Goal: Transaction & Acquisition: Purchase product/service

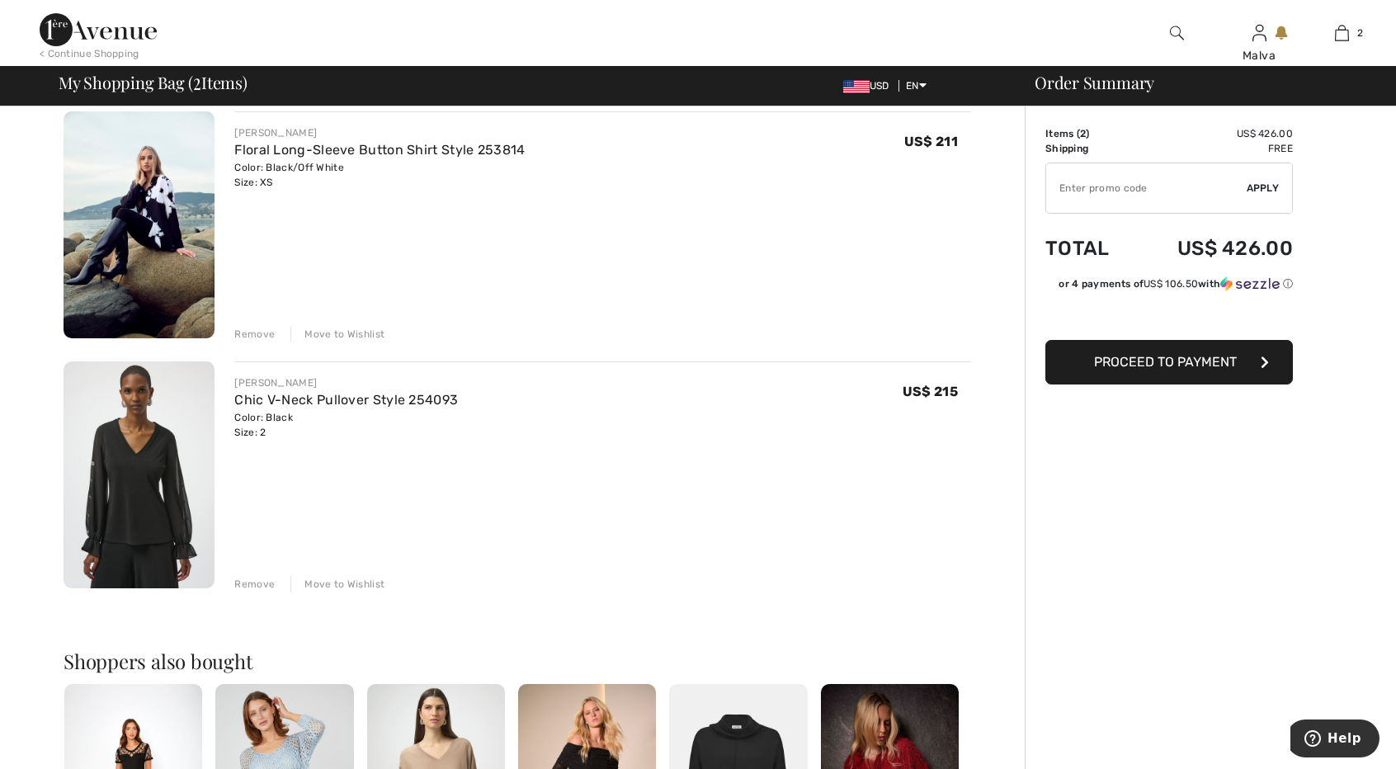
scroll to position [82, 0]
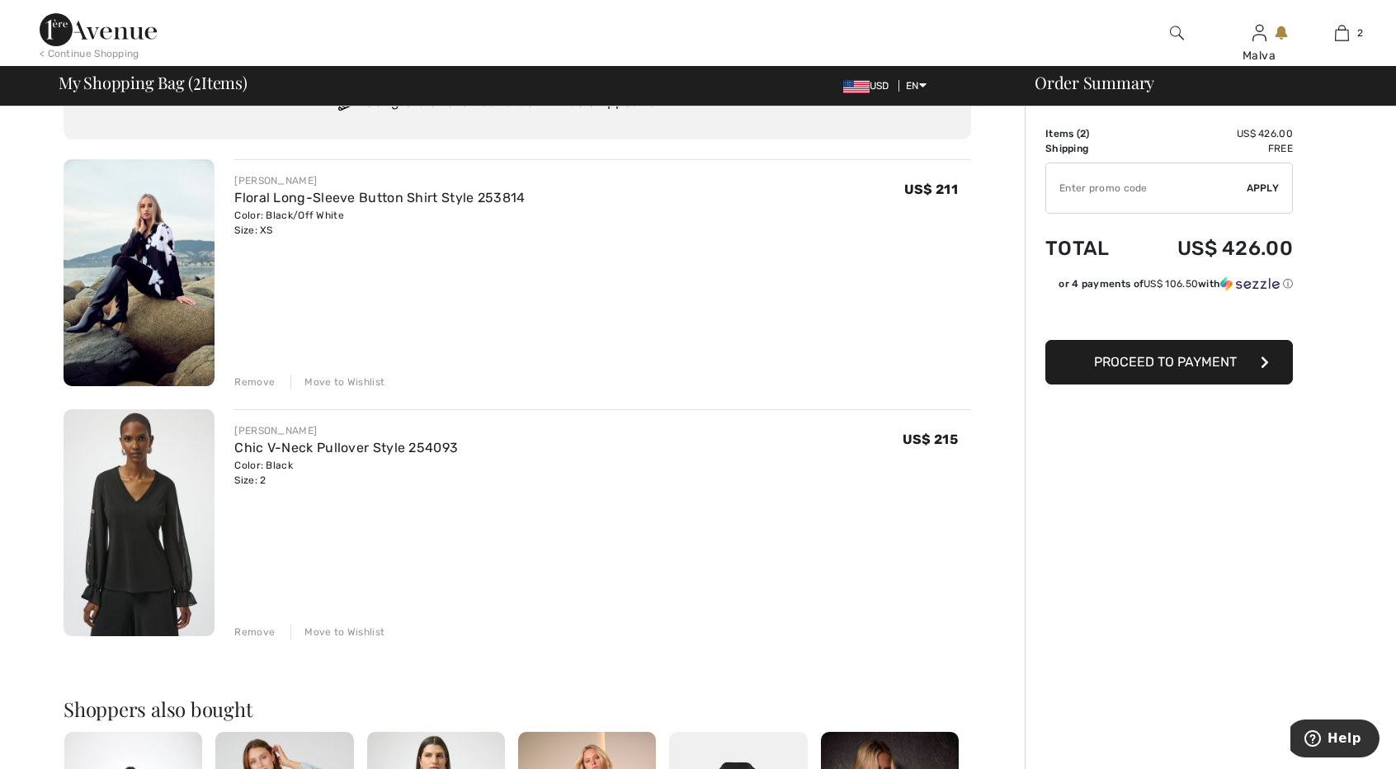
click at [168, 250] on img at bounding box center [139, 272] width 151 height 227
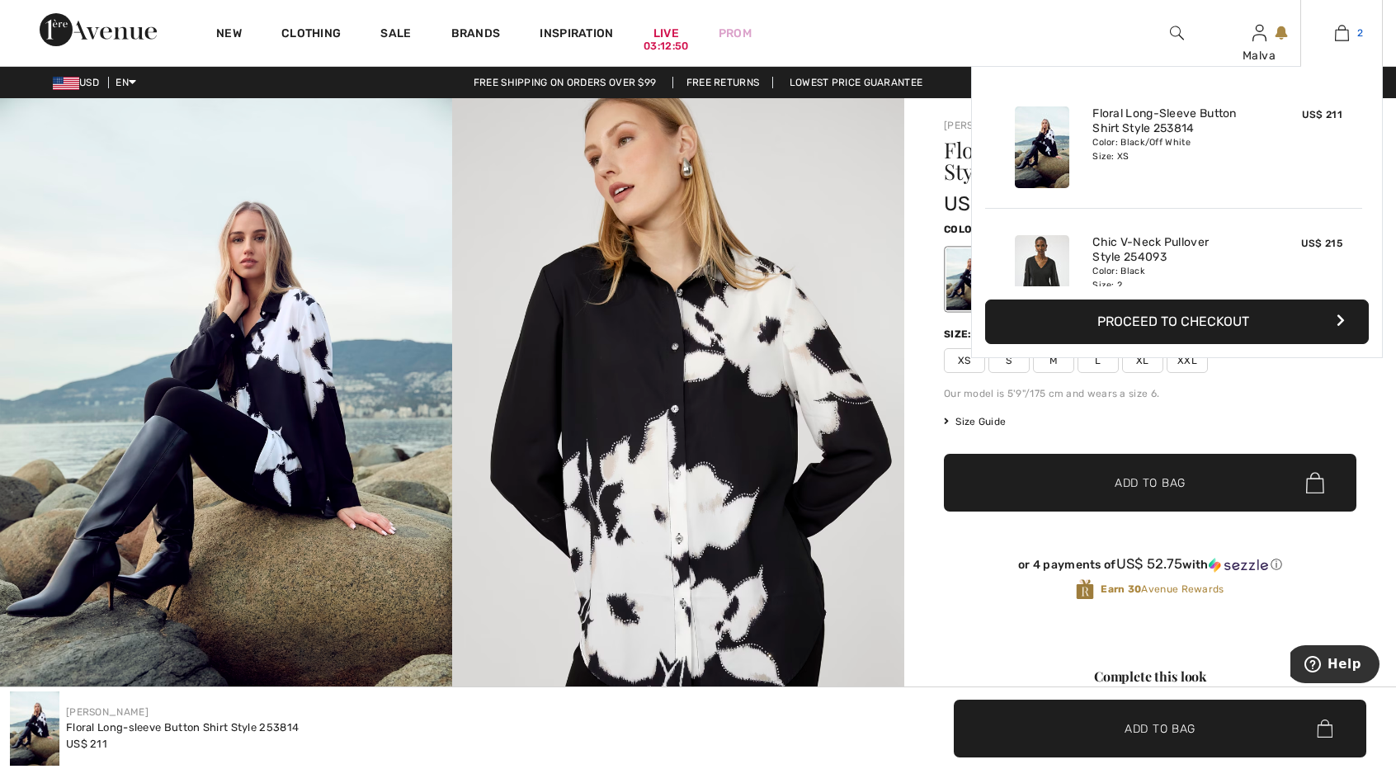
click at [1331, 36] on link "2" at bounding box center [1341, 33] width 81 height 20
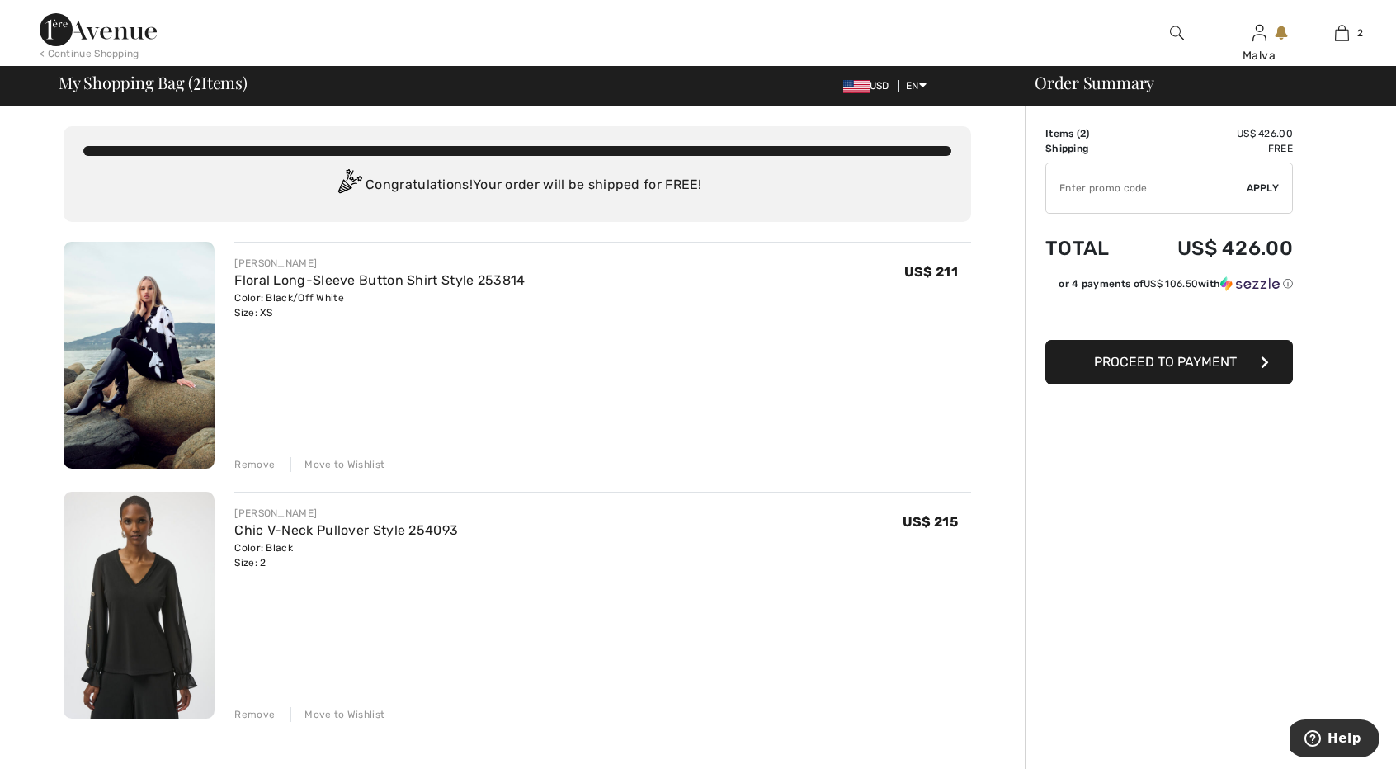
click at [267, 463] on div "Remove" at bounding box center [254, 464] width 40 height 15
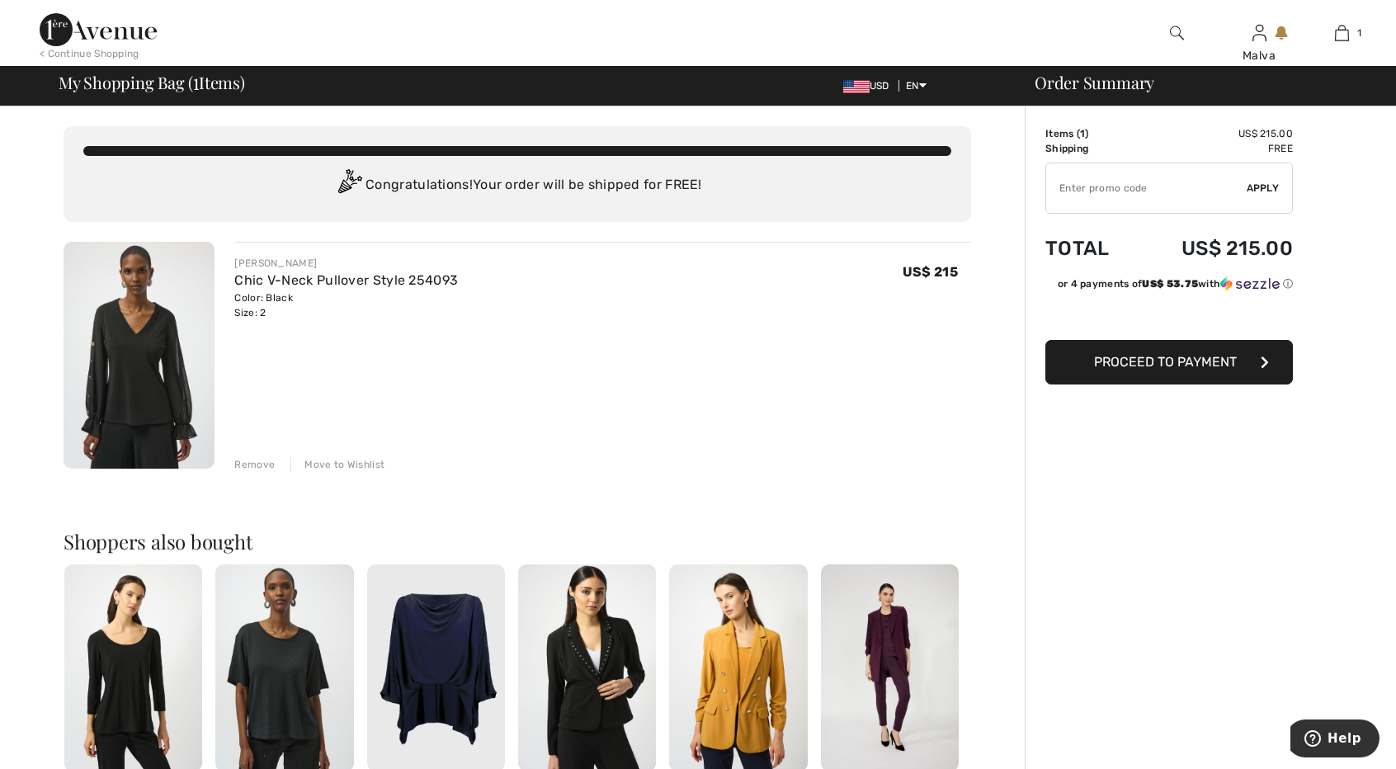
click at [148, 361] on img at bounding box center [139, 355] width 151 height 227
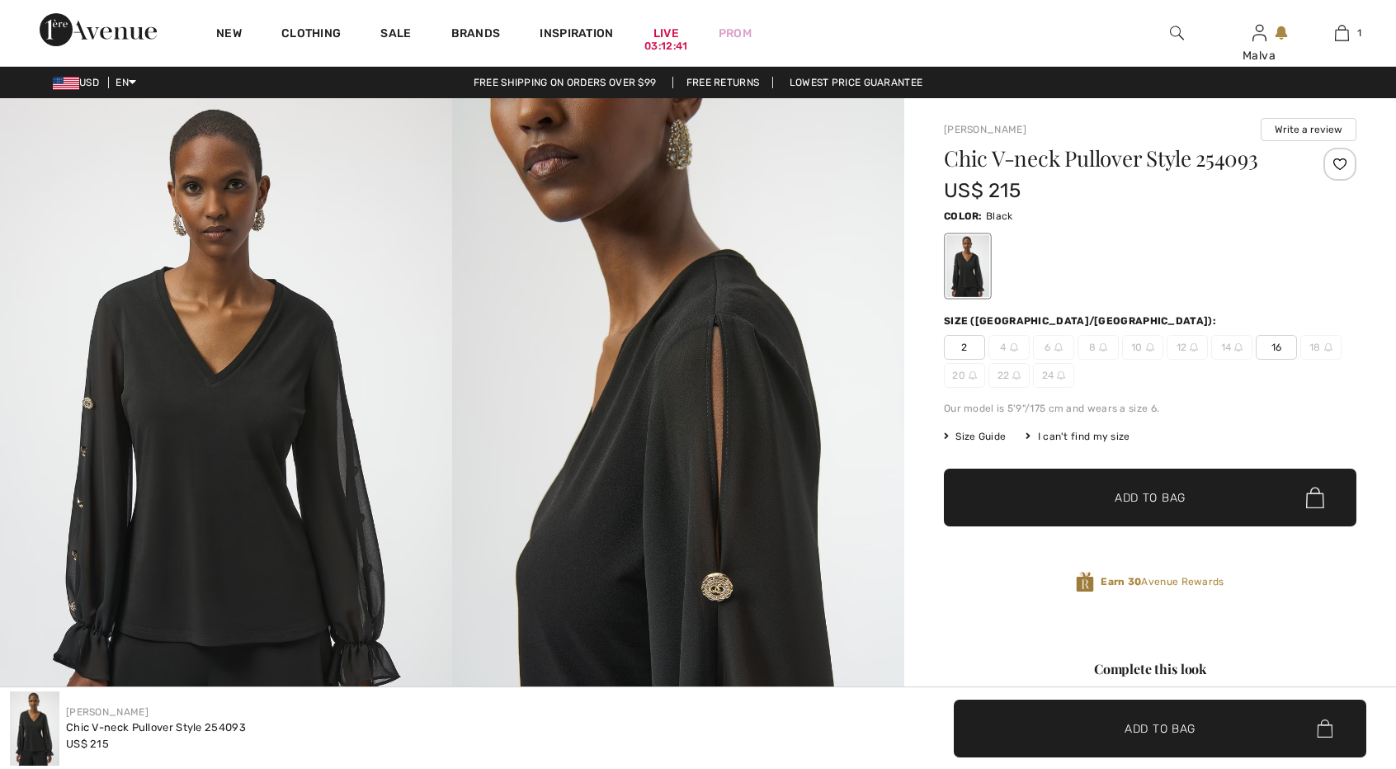
checkbox input "true"
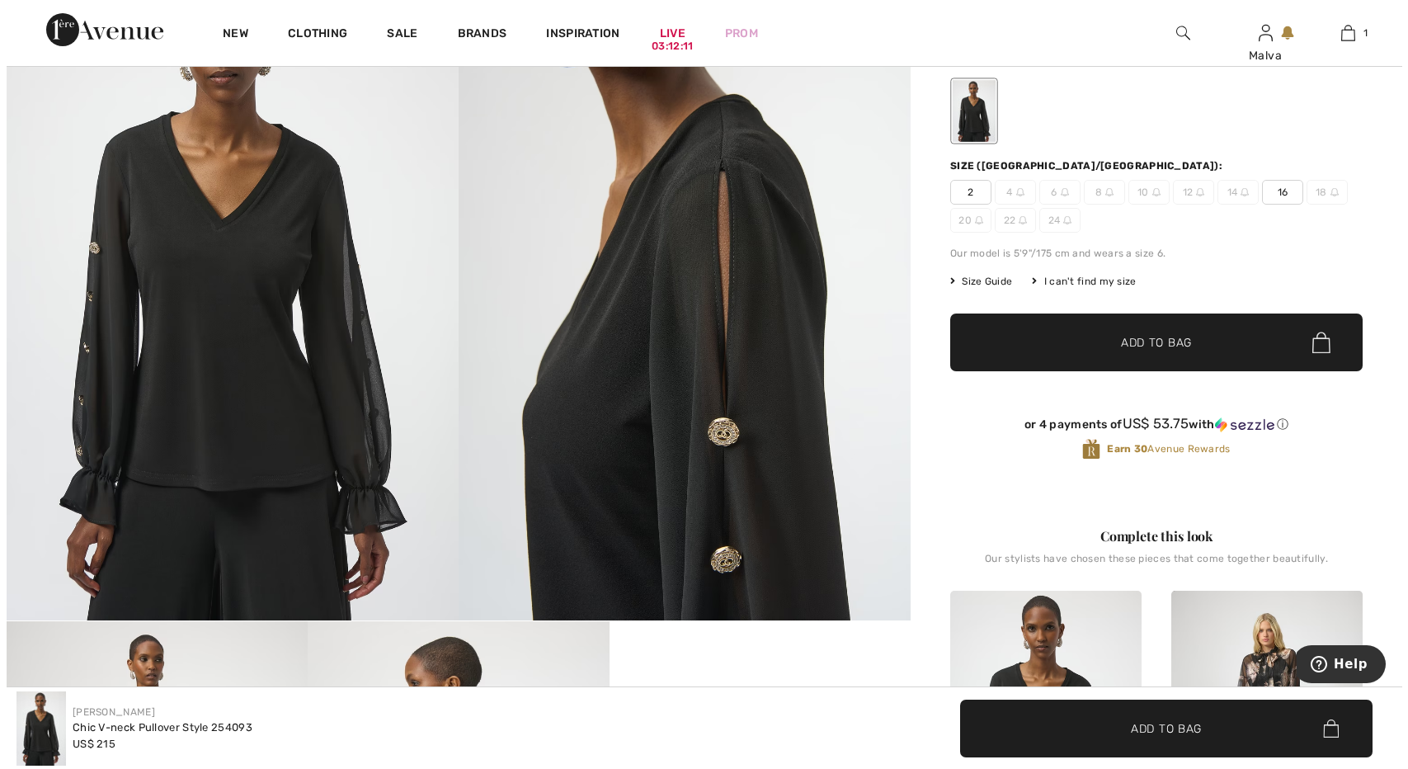
scroll to position [82, 0]
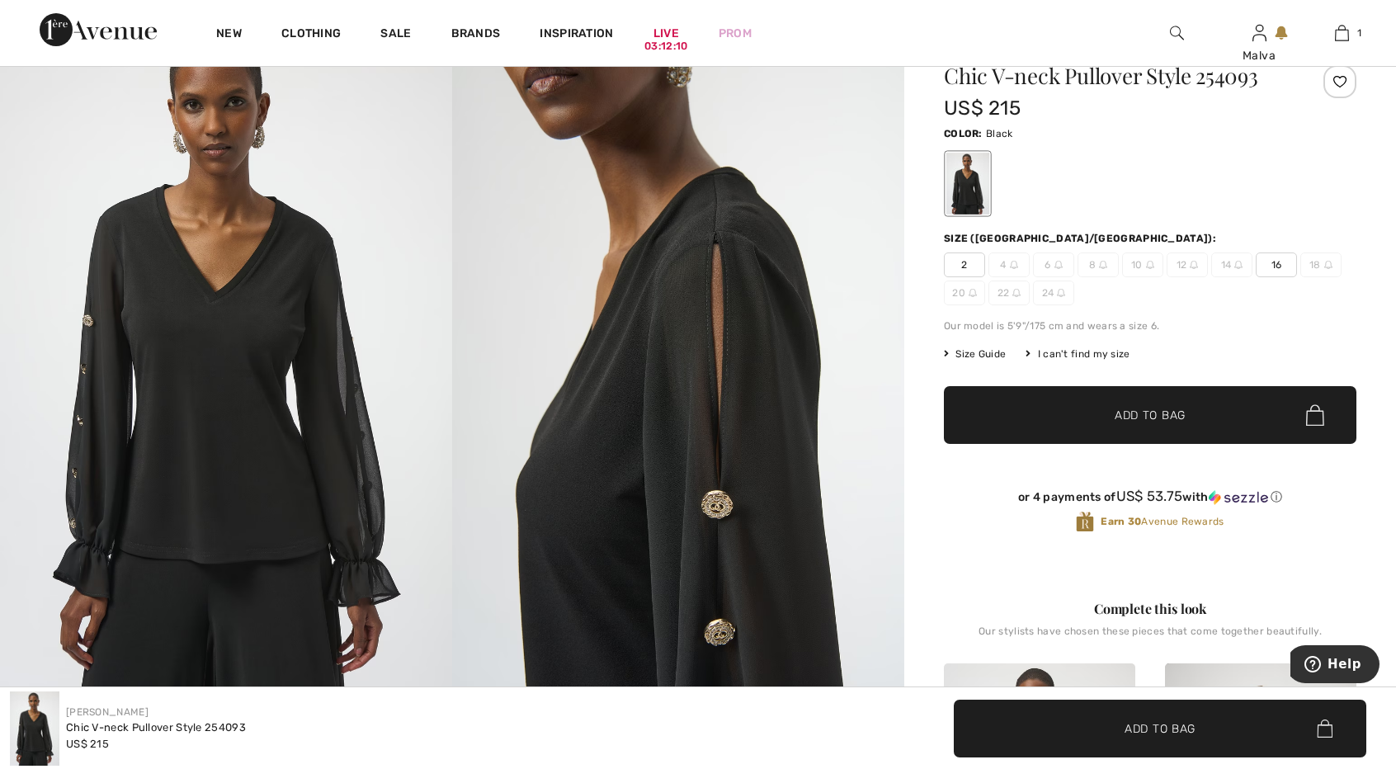
click at [289, 420] on img at bounding box center [226, 354] width 452 height 677
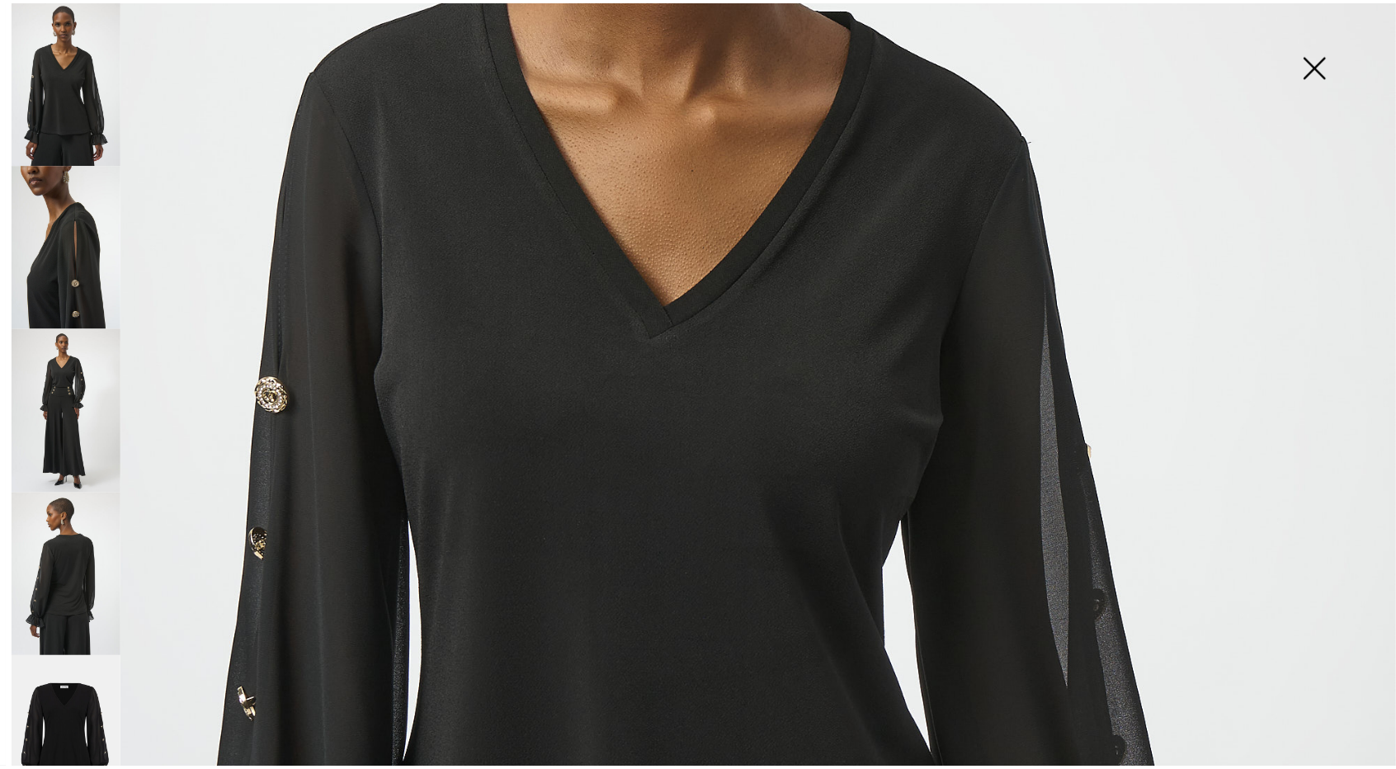
scroll to position [495, 0]
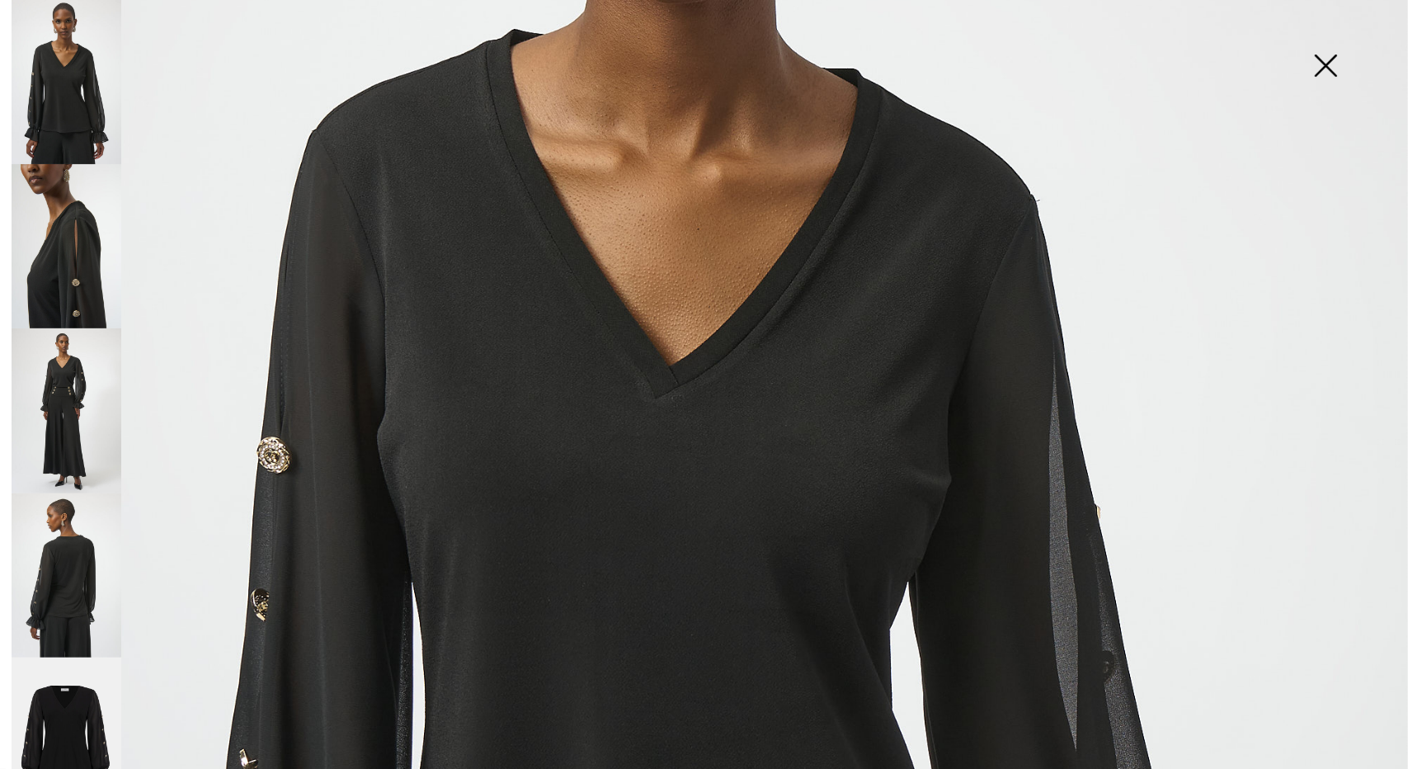
click at [59, 54] on img at bounding box center [67, 82] width 110 height 164
click at [1326, 64] on img at bounding box center [1325, 67] width 82 height 85
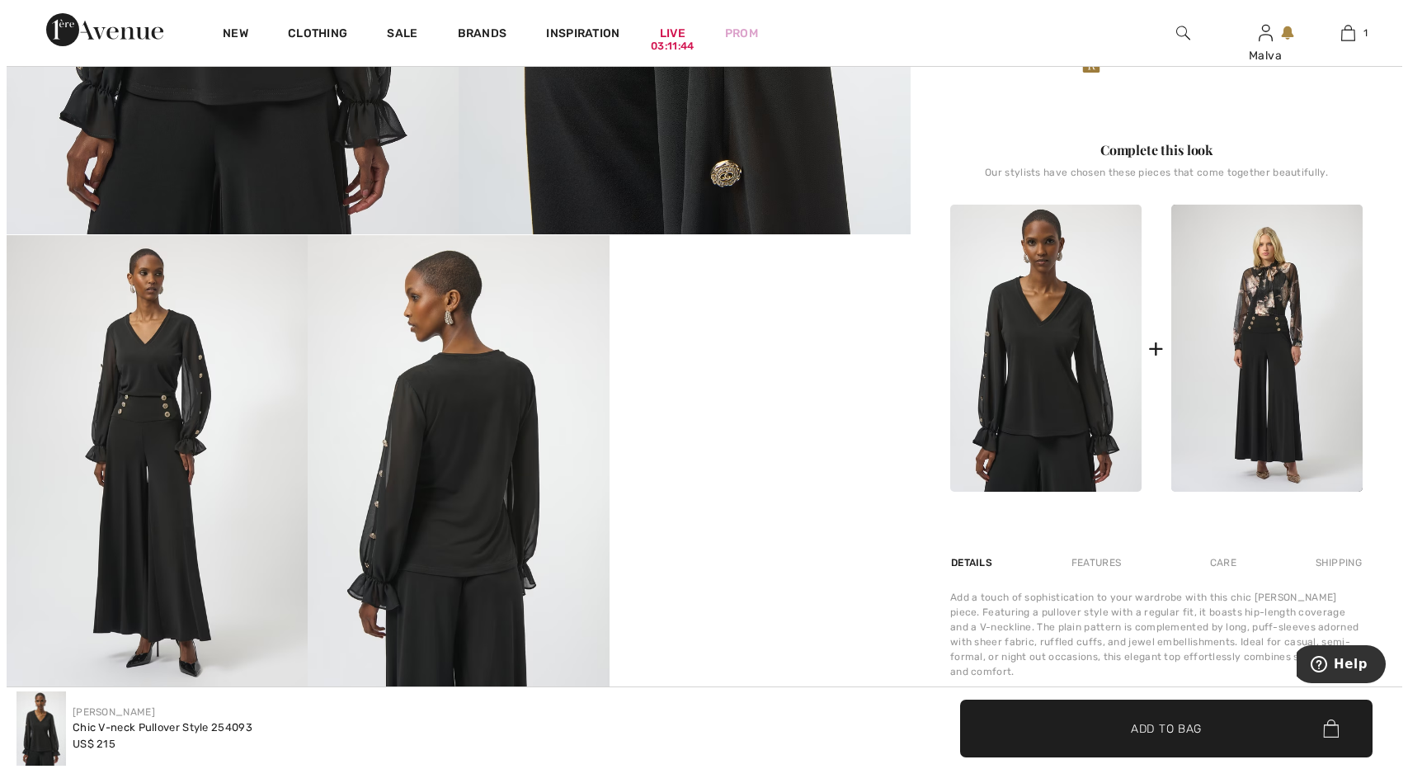
scroll to position [577, 0]
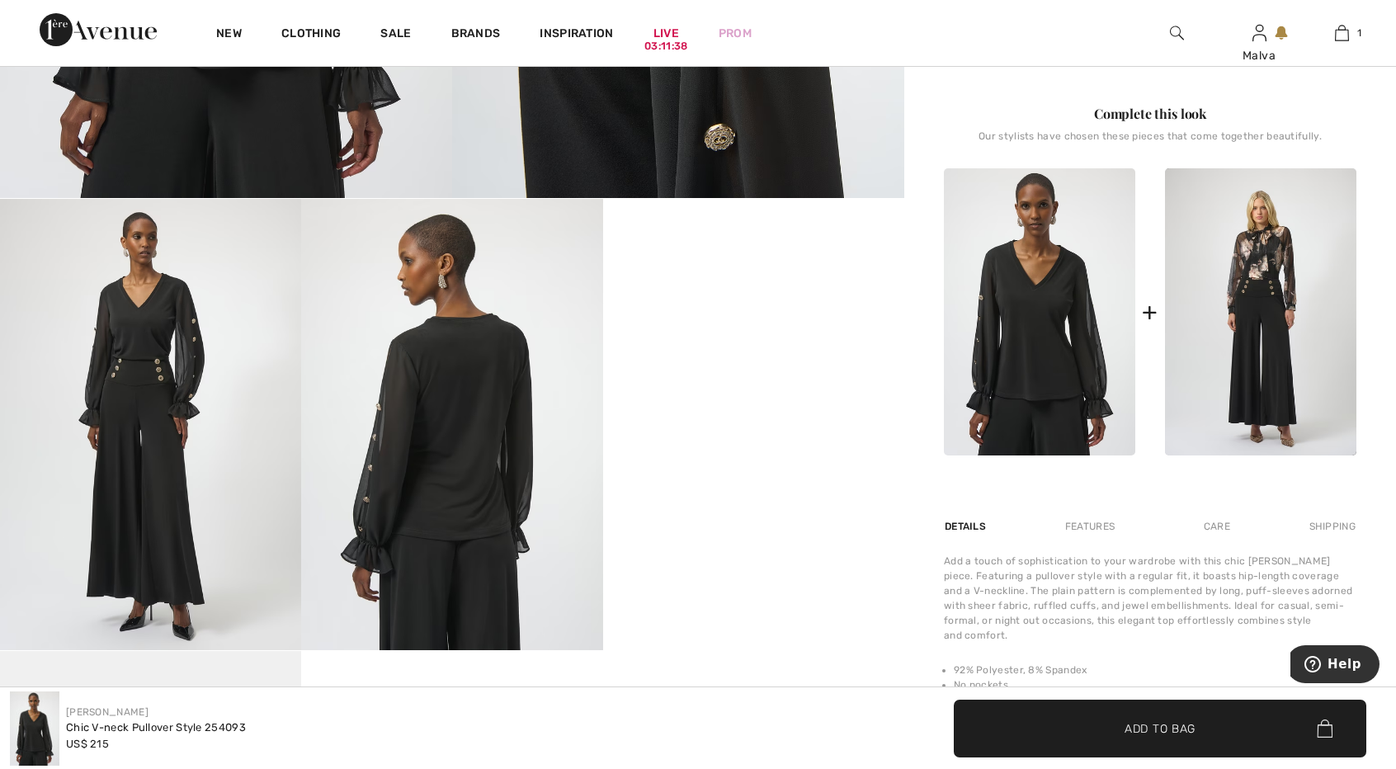
click at [174, 365] on img at bounding box center [150, 424] width 301 height 451
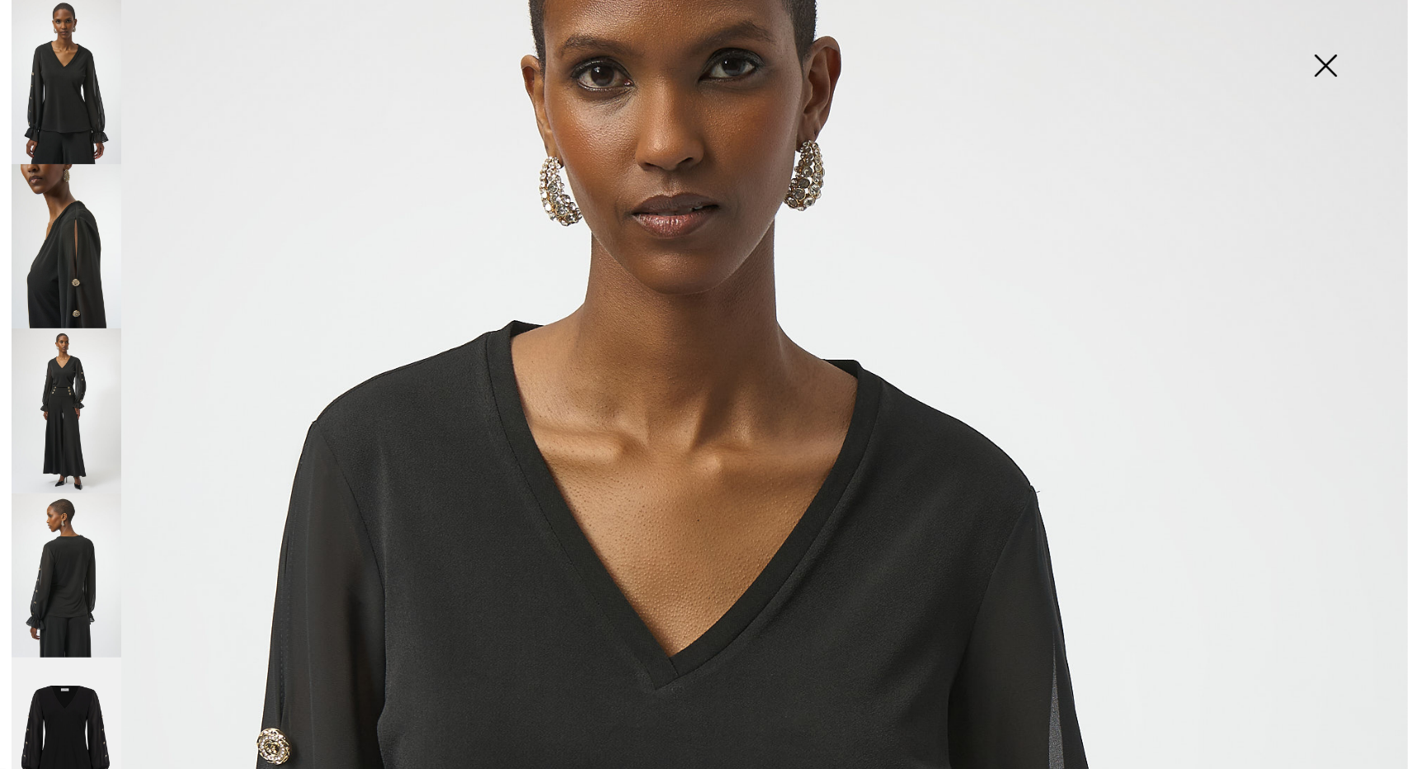
scroll to position [165, 0]
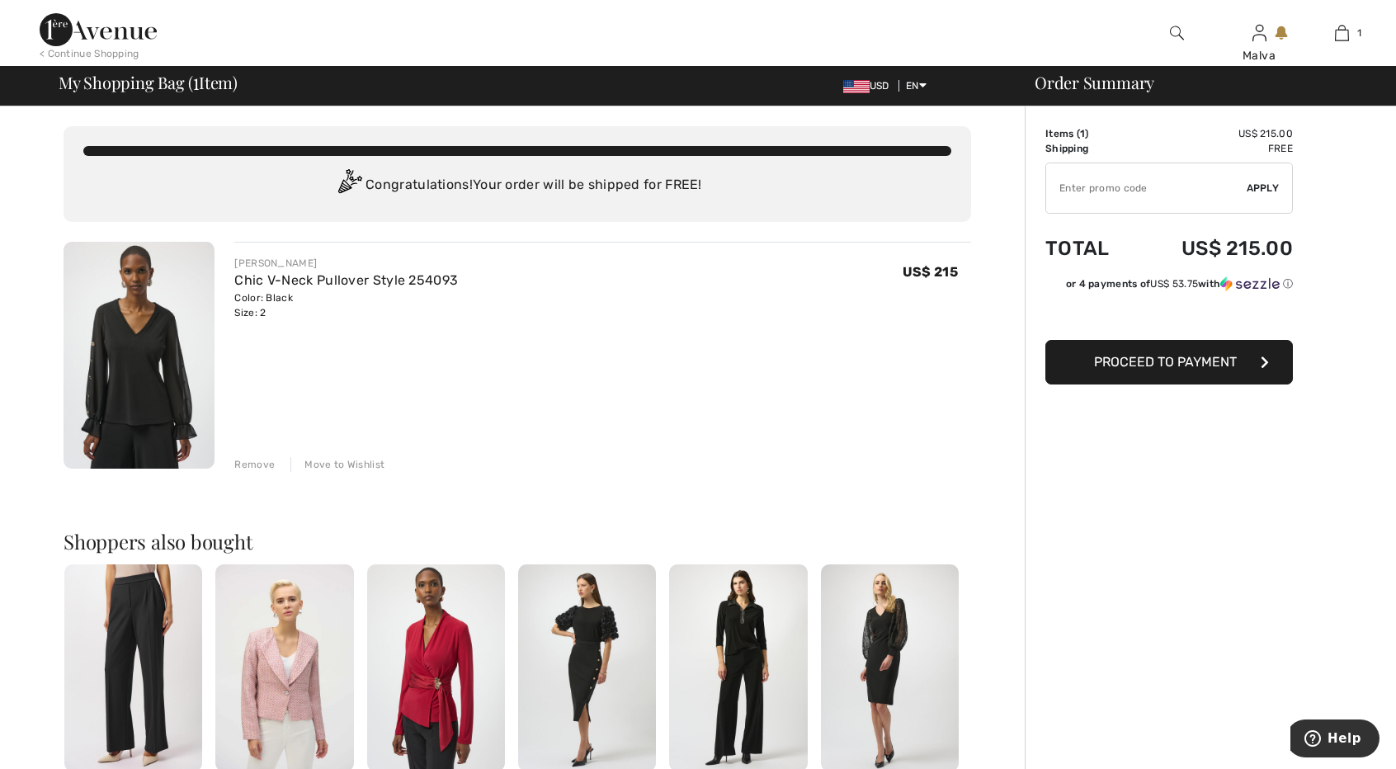
click at [248, 461] on div "Remove" at bounding box center [254, 464] width 40 height 15
